Goal: Task Accomplishment & Management: Complete application form

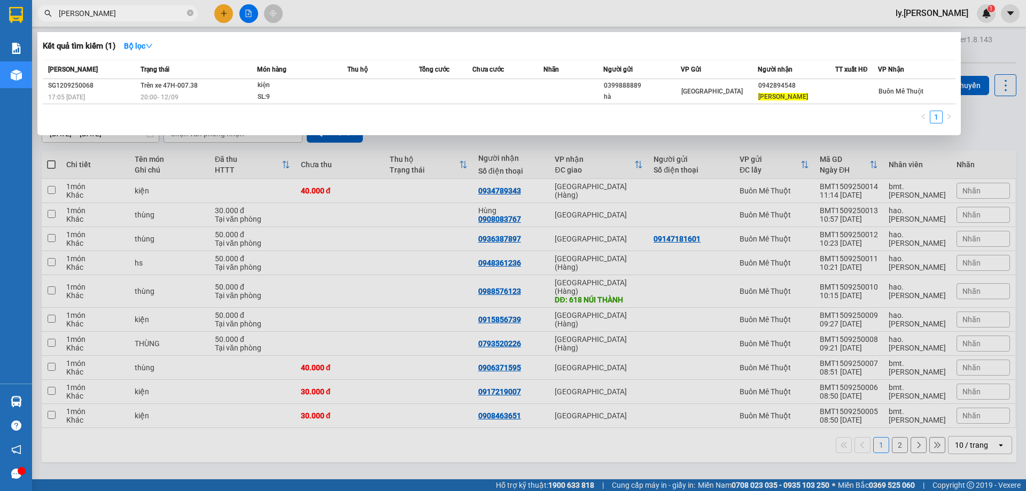
click at [225, 12] on div at bounding box center [513, 245] width 1026 height 491
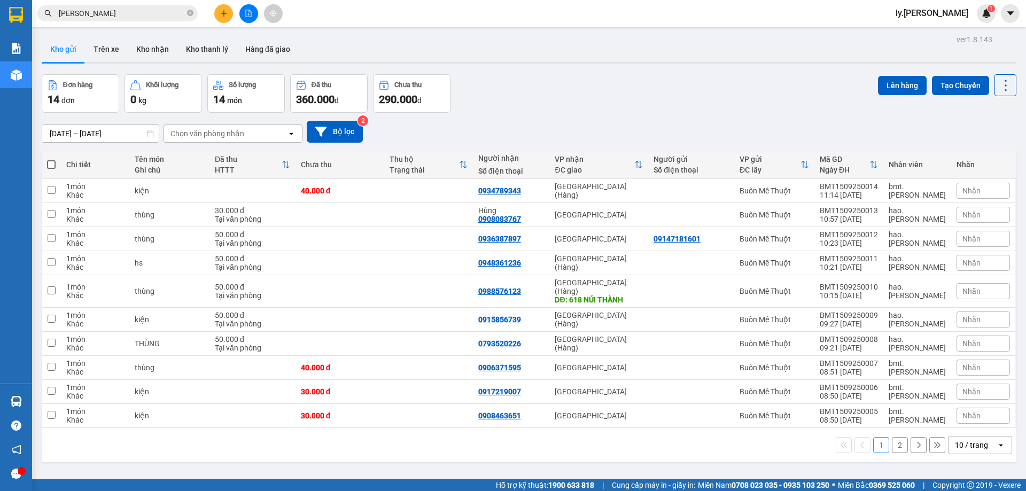
click at [230, 9] on button at bounding box center [223, 13] width 19 height 19
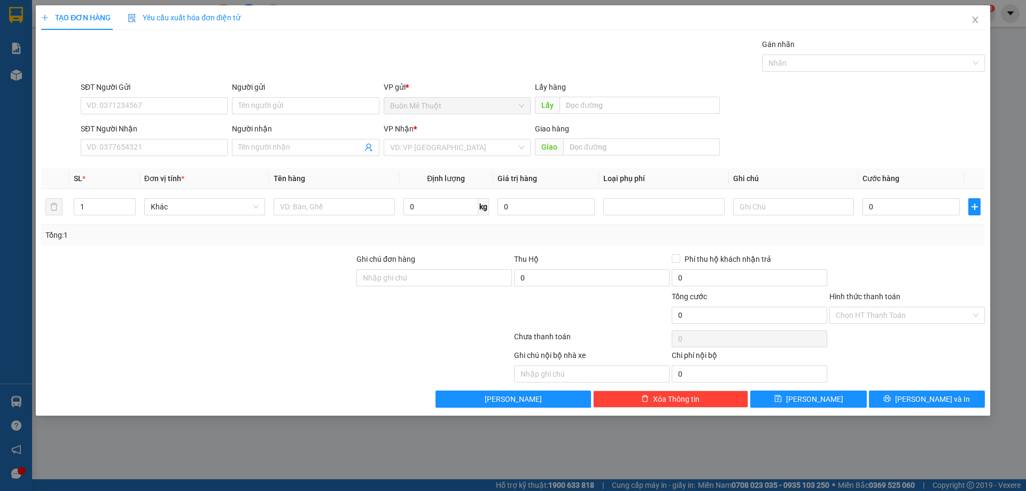
drag, startPoint x: 168, startPoint y: 137, endPoint x: 656, endPoint y: 85, distance: 490.8
click at [177, 131] on div "SĐT Người Nhận" at bounding box center [154, 131] width 147 height 16
click at [147, 148] on input "SĐT Người Nhận" at bounding box center [154, 147] width 147 height 17
type input "0775533740"
click at [110, 164] on div "0775533740" at bounding box center [154, 169] width 134 height 12
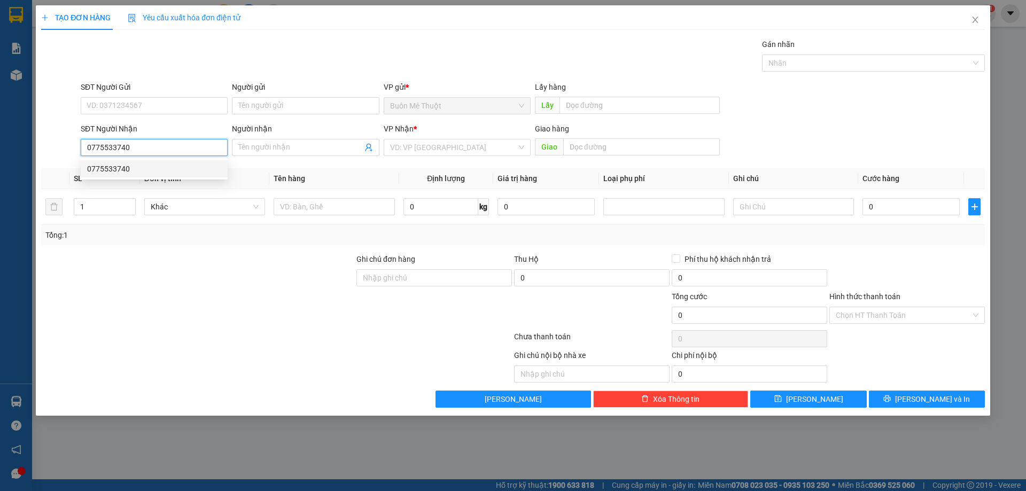
type input "dốc sỏi"
type input "500.000"
type input "0775533740"
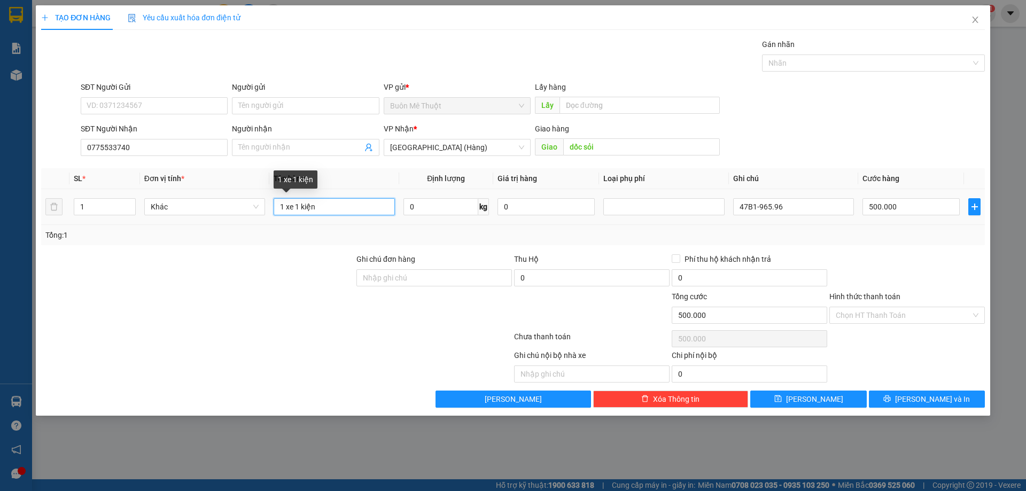
drag, startPoint x: 345, startPoint y: 204, endPoint x: 279, endPoint y: 215, distance: 67.2
click at [279, 215] on input "1 xe 1 kiện" at bounding box center [334, 206] width 121 height 17
type input "lap"
drag, startPoint x: 807, startPoint y: 211, endPoint x: 623, endPoint y: 218, distance: 184.0
click at [623, 218] on tr "1 Khác lap 0 kg 0 47B1-965.96 500.000" at bounding box center [513, 207] width 944 height 36
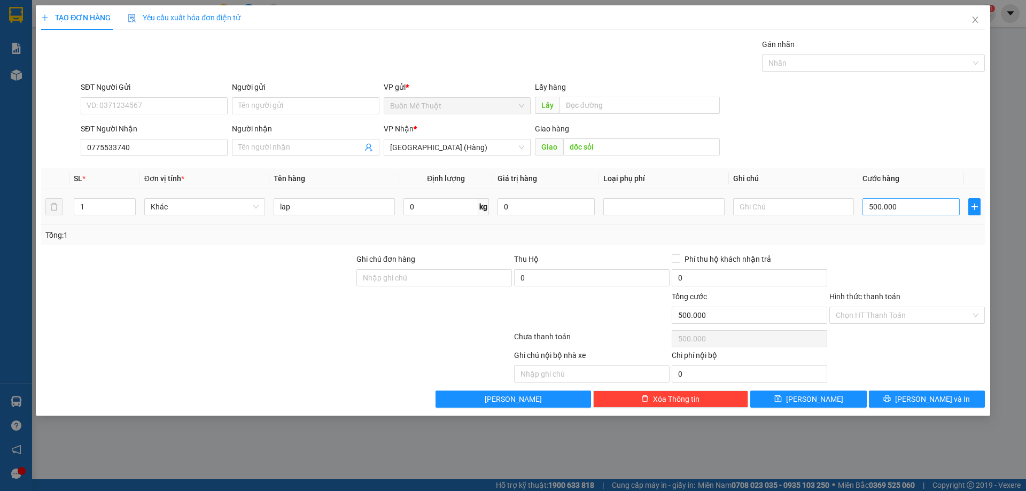
drag, startPoint x: 928, startPoint y: 197, endPoint x: 926, endPoint y: 212, distance: 14.6
click at [927, 206] on div "500.000" at bounding box center [911, 206] width 97 height 21
click at [923, 219] on td "500.000" at bounding box center [911, 207] width 106 height 36
click at [925, 213] on input "500.000" at bounding box center [911, 206] width 97 height 17
type input "1"
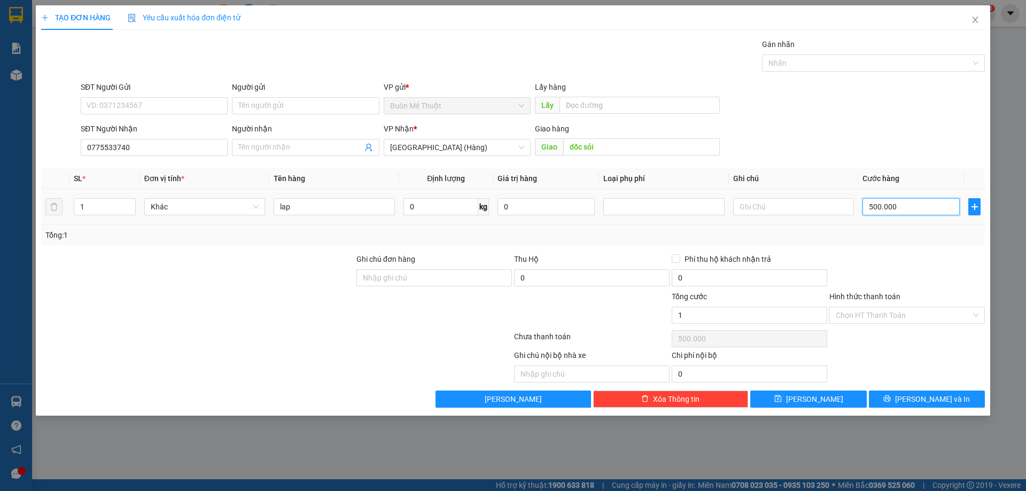
type input "1"
type input "10"
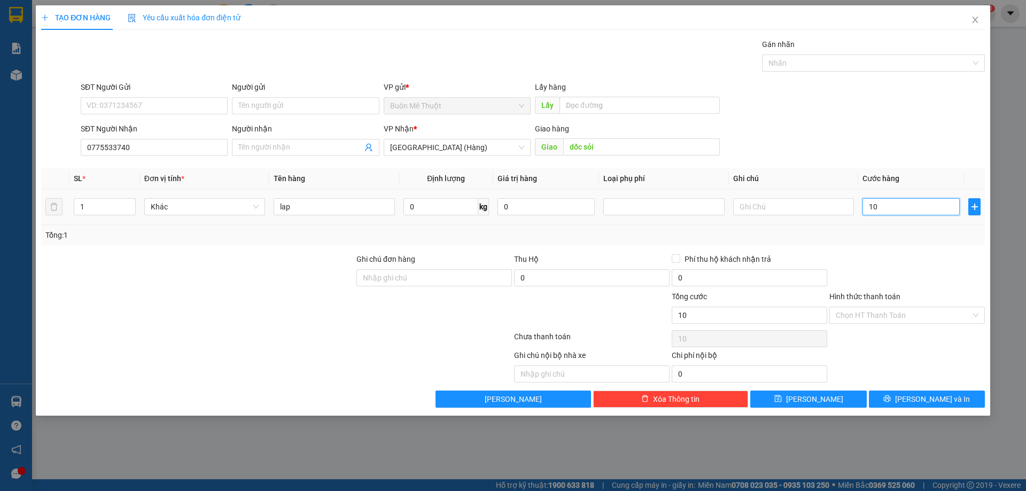
type input "100"
type input "100.000"
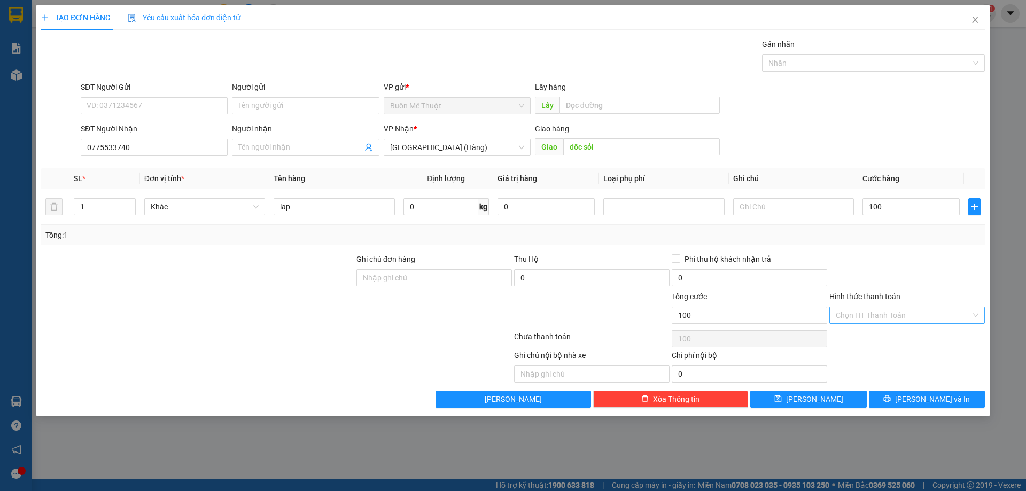
type input "100.000"
click at [875, 310] on input "Hình thức thanh toán" at bounding box center [903, 315] width 135 height 16
click at [880, 335] on div "Tại văn phòng" at bounding box center [907, 337] width 143 height 12
type input "0"
click at [903, 399] on button "[PERSON_NAME] và In" at bounding box center [927, 399] width 116 height 17
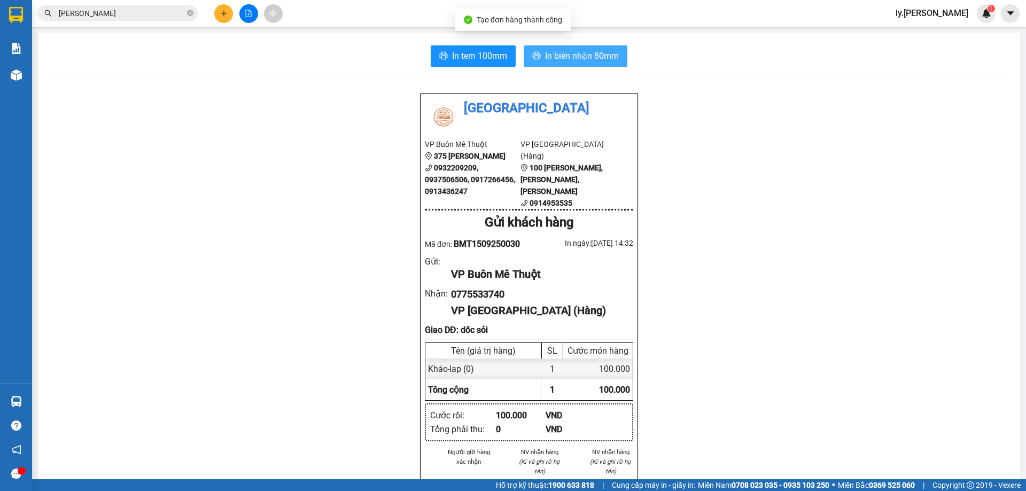
click at [582, 59] on span "In biên nhận 80mm" at bounding box center [582, 55] width 74 height 13
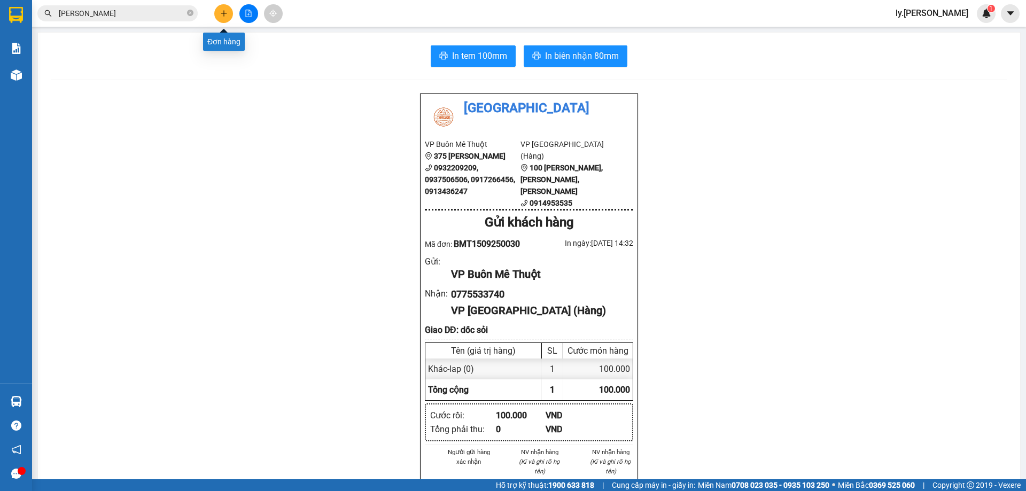
click at [223, 14] on icon "plus" at bounding box center [223, 13] width 7 height 7
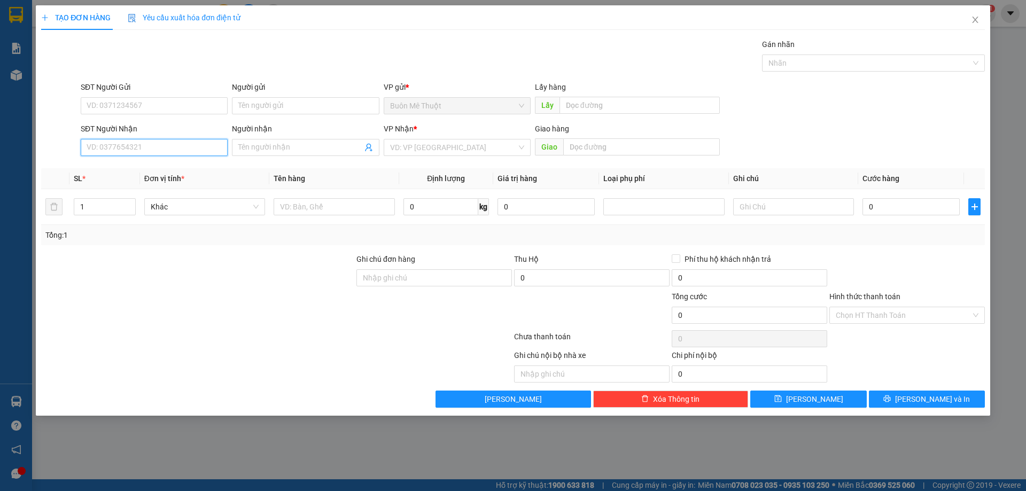
click at [187, 148] on input "SĐT Người Nhận" at bounding box center [154, 147] width 147 height 17
type input "0903560233"
click at [116, 168] on div "0903560233" at bounding box center [154, 169] width 134 height 12
type input "50.000"
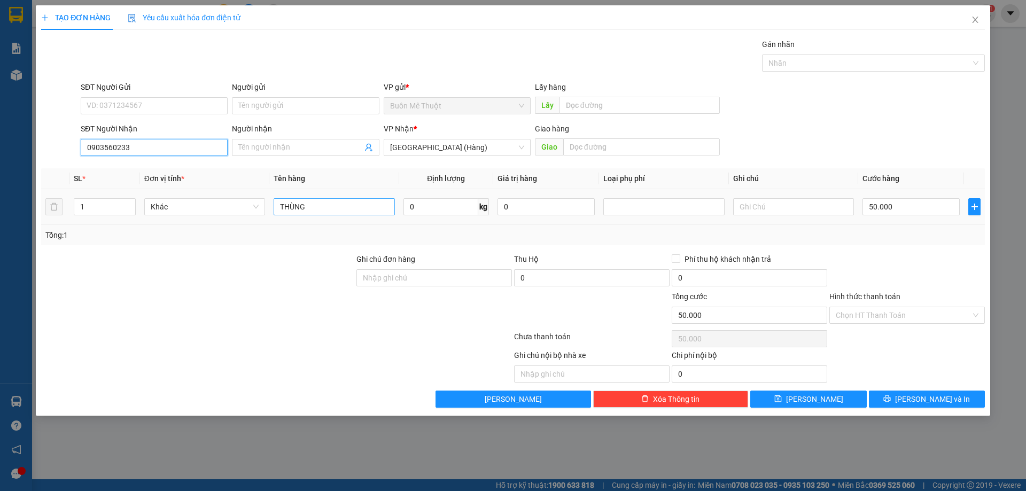
type input "0903560233"
click at [345, 212] on input "THÙNG" at bounding box center [334, 206] width 121 height 17
click at [345, 211] on input "THÙNG" at bounding box center [334, 206] width 121 height 17
type input "k"
type input "bịch đen"
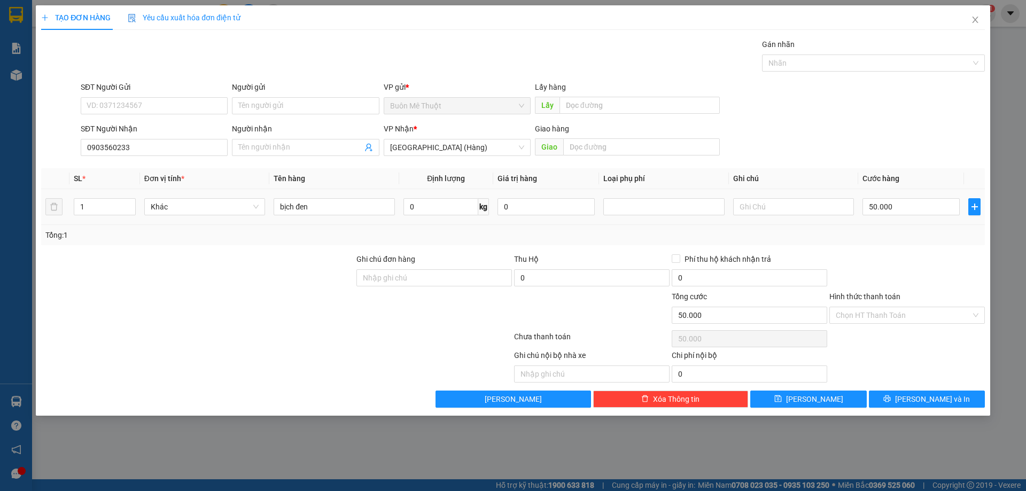
click at [907, 198] on div "50.000" at bounding box center [911, 206] width 97 height 21
click at [909, 206] on input "50.000" at bounding box center [911, 206] width 97 height 17
type input "3"
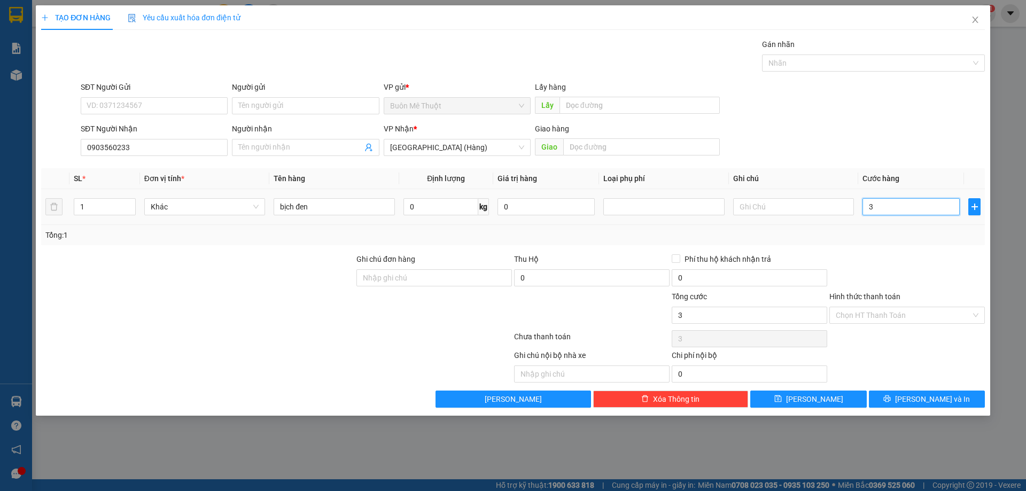
type input "30"
type input "30.000"
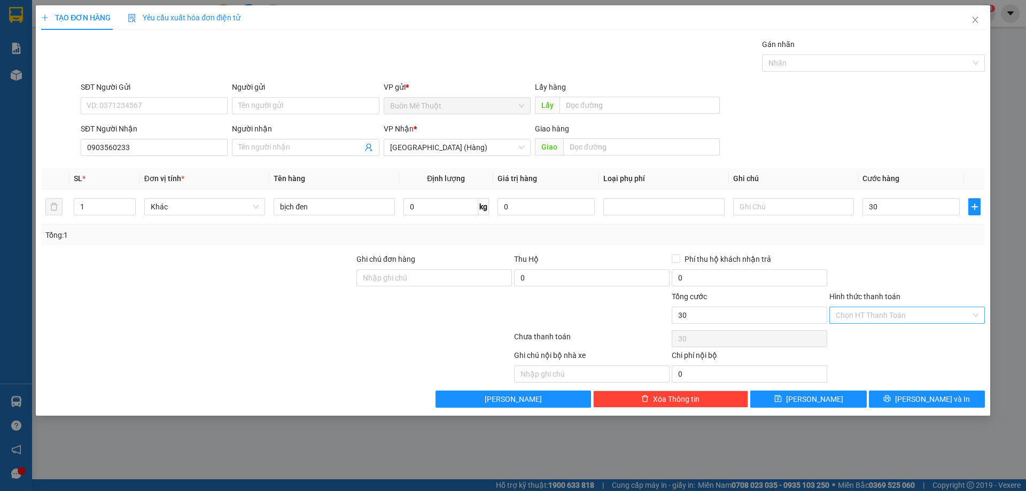
type input "30.000"
click at [862, 314] on input "Hình thức thanh toán" at bounding box center [903, 315] width 135 height 16
click at [855, 336] on div "Tại văn phòng" at bounding box center [907, 337] width 143 height 12
type input "0"
click at [900, 396] on button "[PERSON_NAME] và In" at bounding box center [927, 399] width 116 height 17
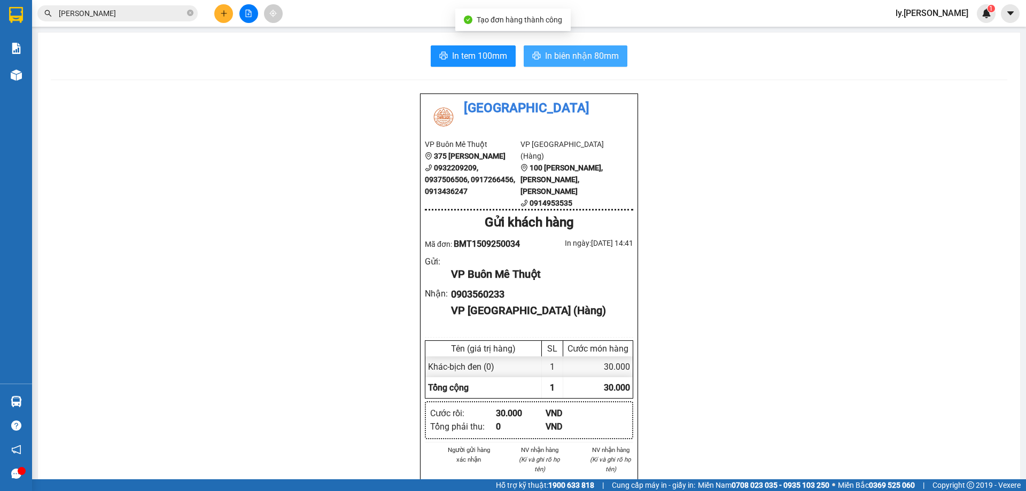
click at [589, 57] on span "In biên nhận 80mm" at bounding box center [582, 55] width 74 height 13
